Goal: Task Accomplishment & Management: Manage account settings

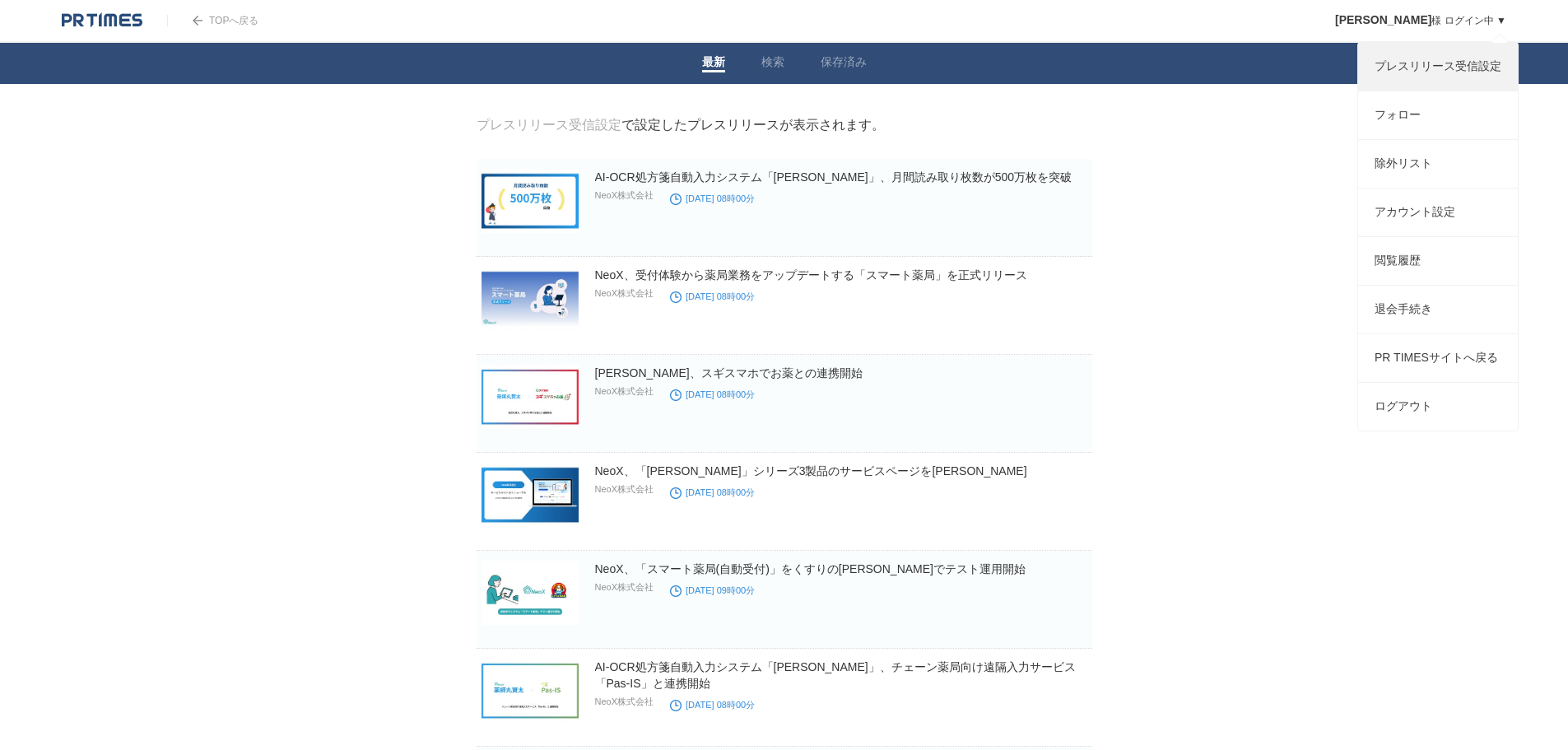
click at [1386, 64] on link "プレスリリース受信設定" at bounding box center [1438, 66] width 159 height 48
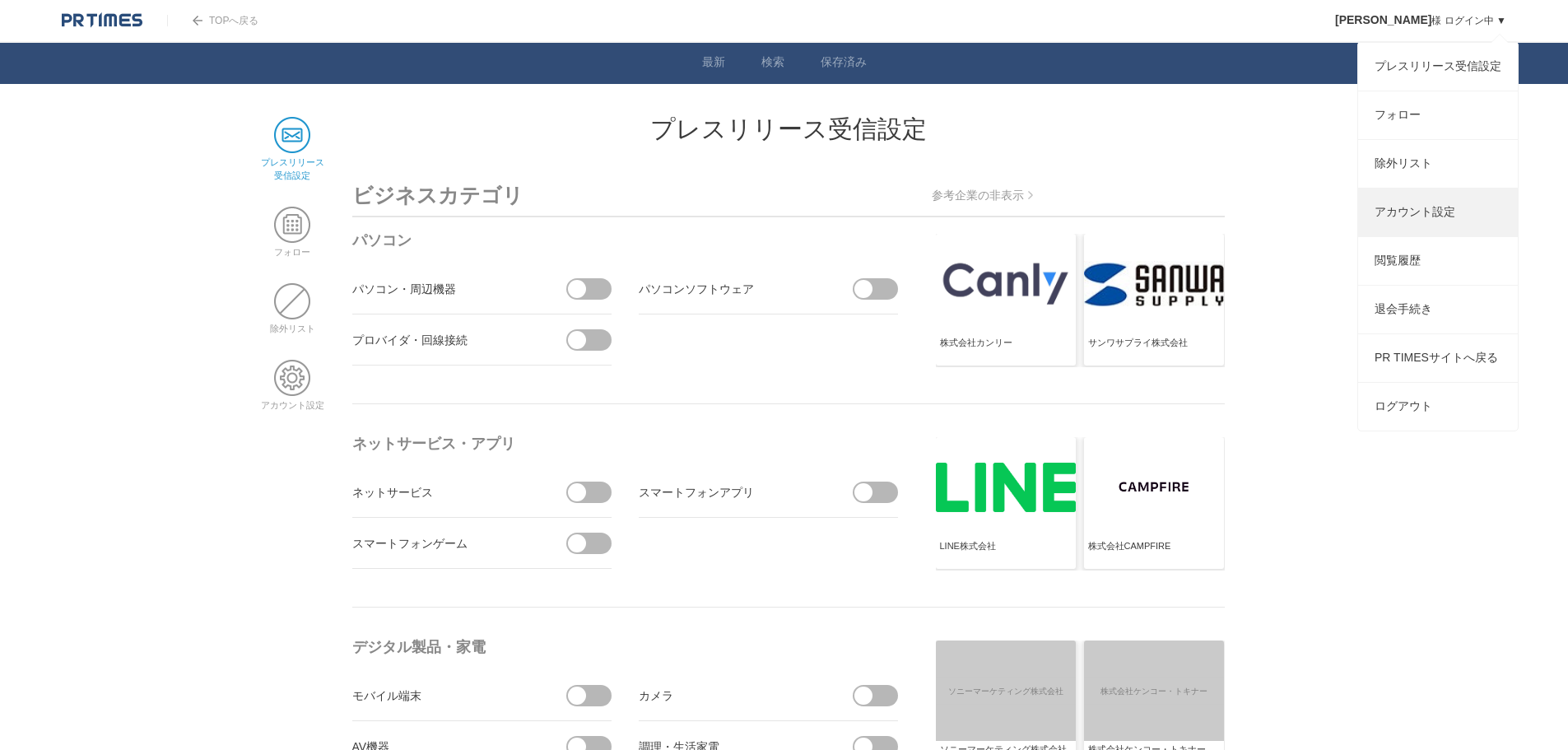
click at [1413, 219] on link "アカウント設定" at bounding box center [1438, 213] width 159 height 48
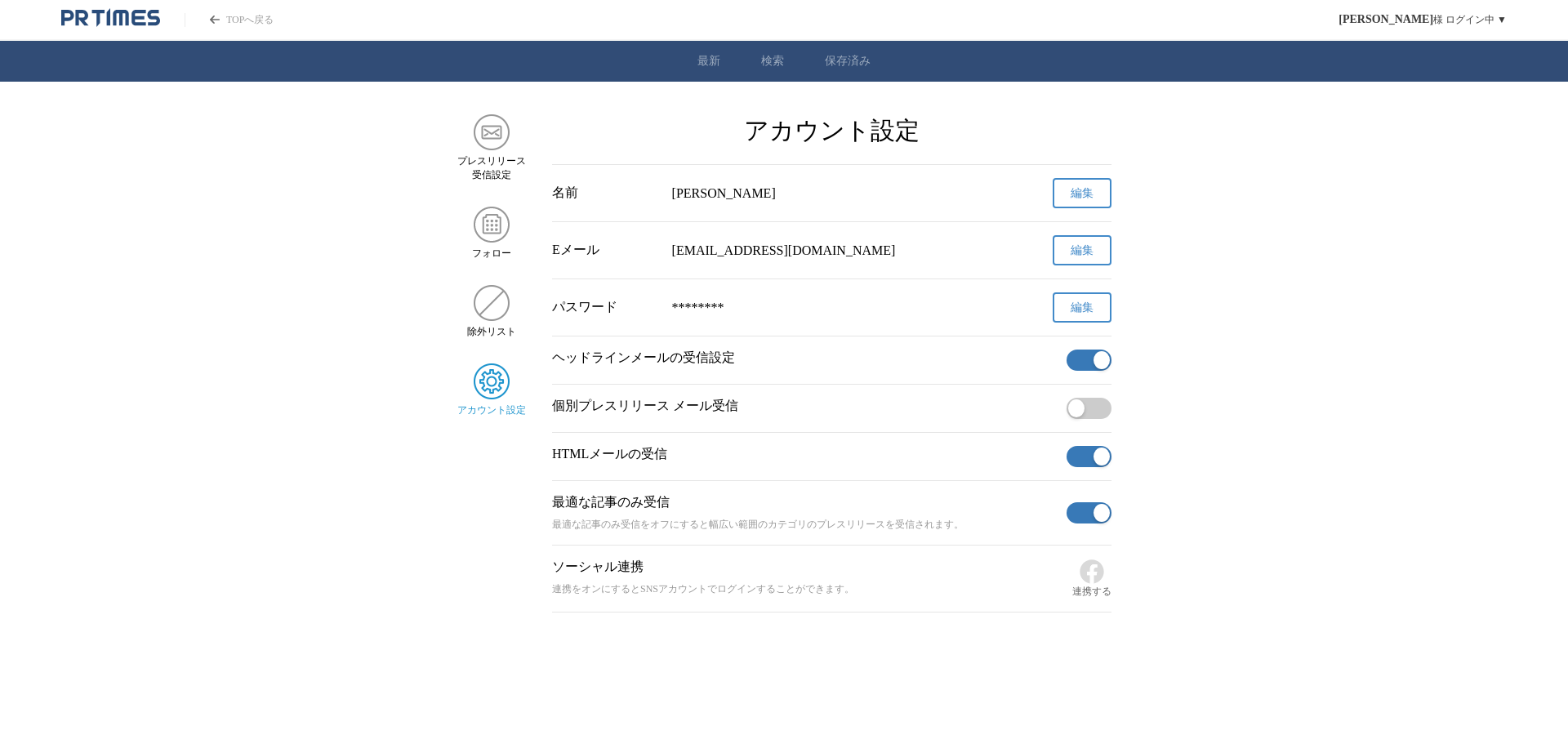
click at [1102, 365] on span "button" at bounding box center [1102, 360] width 17 height 18
click at [1079, 522] on button "button" at bounding box center [1088, 513] width 45 height 21
click at [1079, 454] on button "button" at bounding box center [1088, 457] width 45 height 21
click at [495, 309] on img "サイドメニュー" at bounding box center [491, 302] width 36 height 36
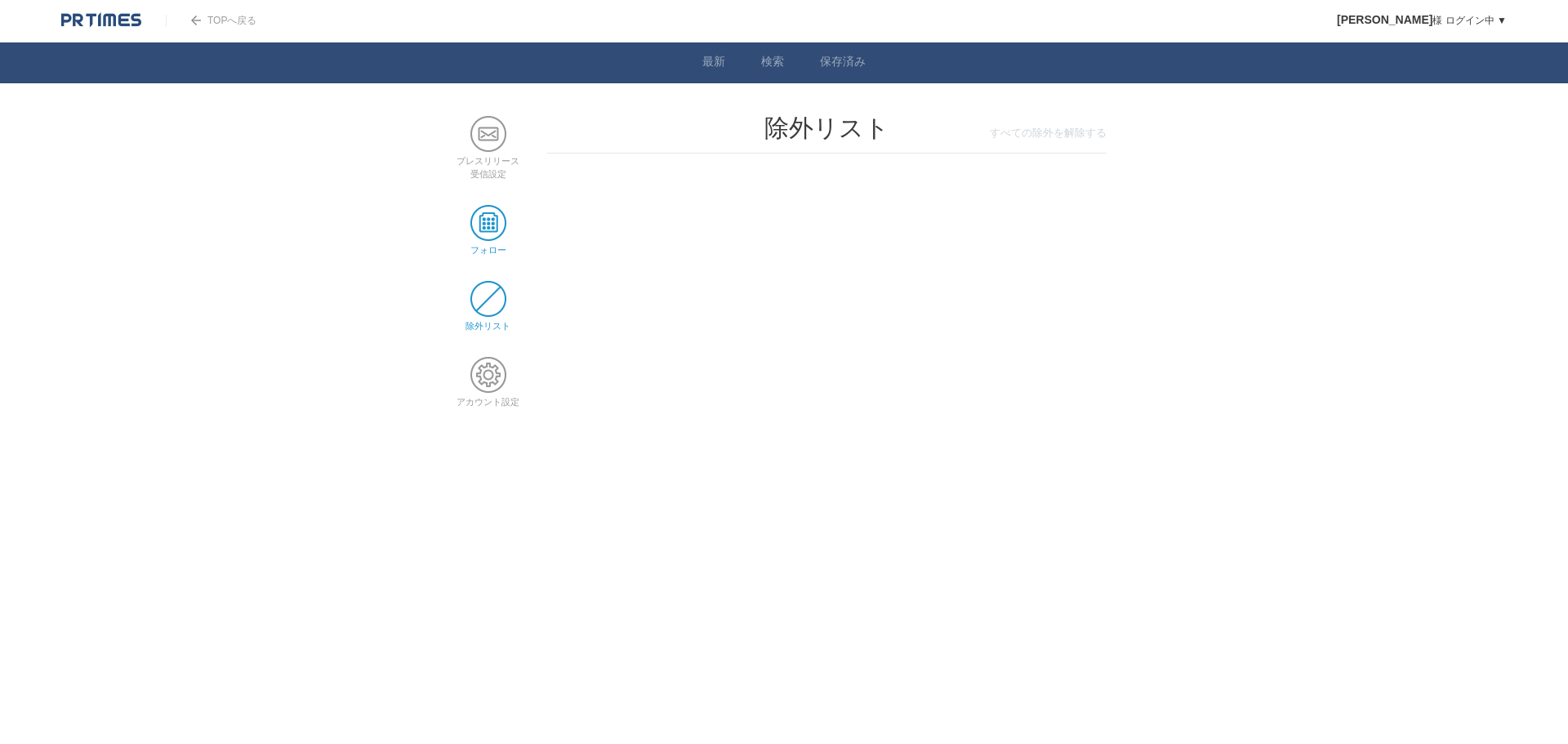
click at [479, 221] on span at bounding box center [488, 222] width 36 height 36
click at [474, 125] on span at bounding box center [488, 134] width 36 height 36
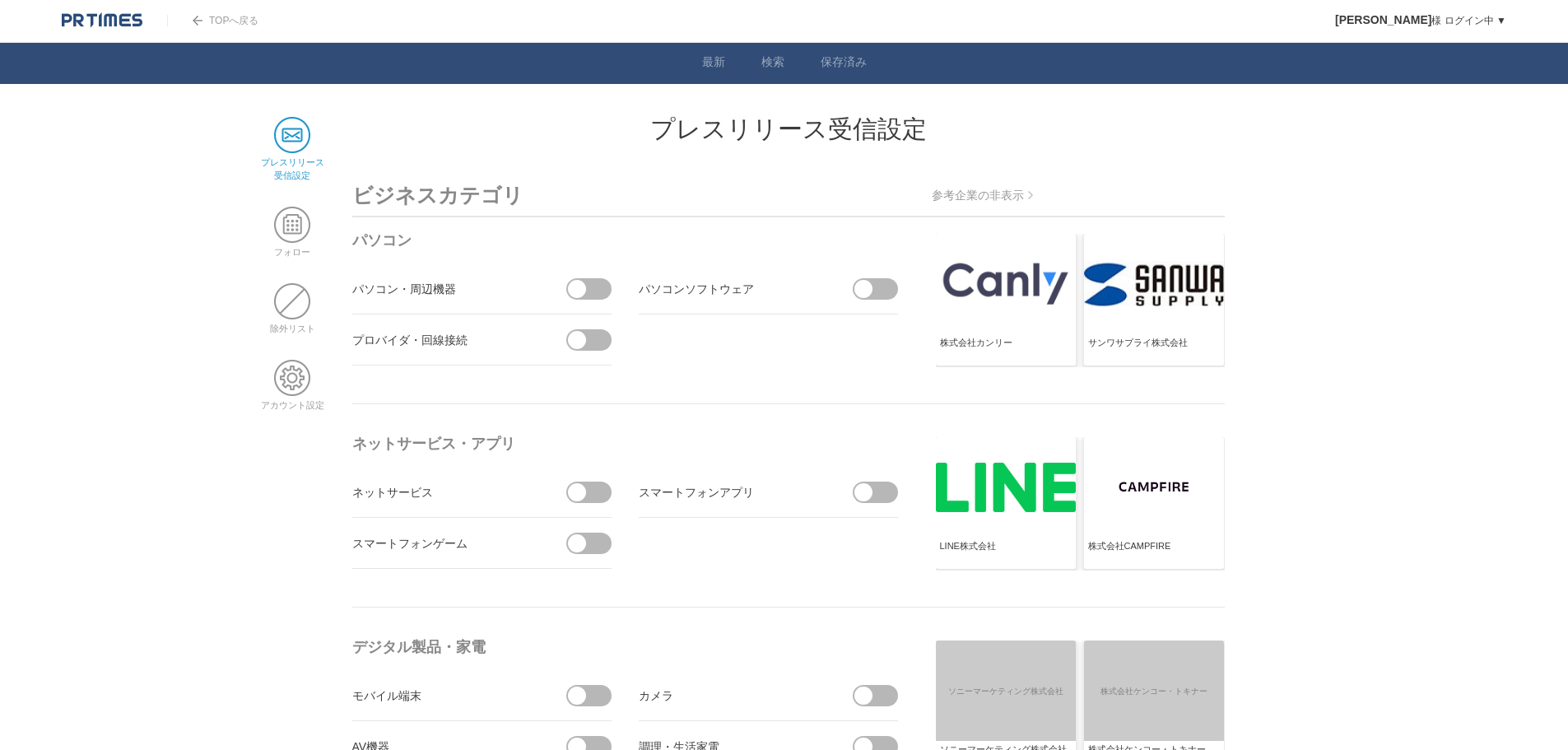
click at [104, 17] on img at bounding box center [102, 20] width 81 height 17
